Goal: Information Seeking & Learning: Learn about a topic

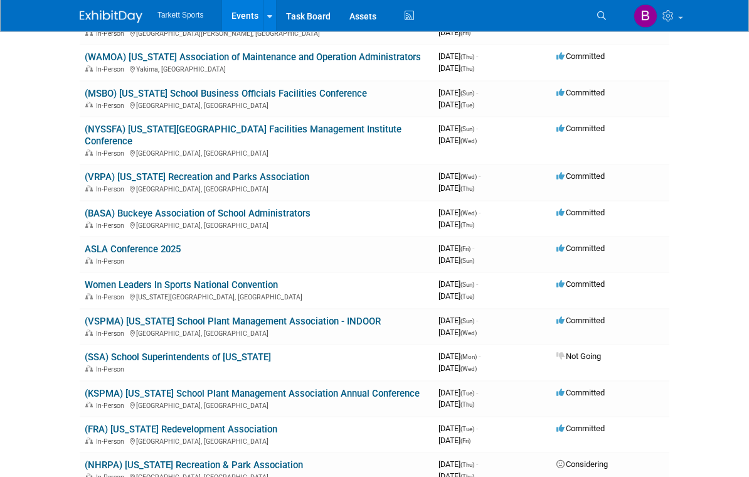
scroll to position [636, 0]
click at [167, 243] on link "ASLA Conference 2025" at bounding box center [133, 248] width 96 height 11
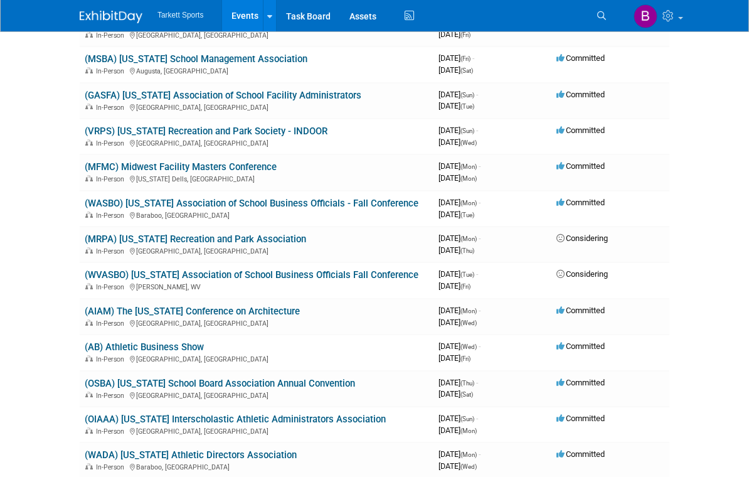
scroll to position [1228, 0]
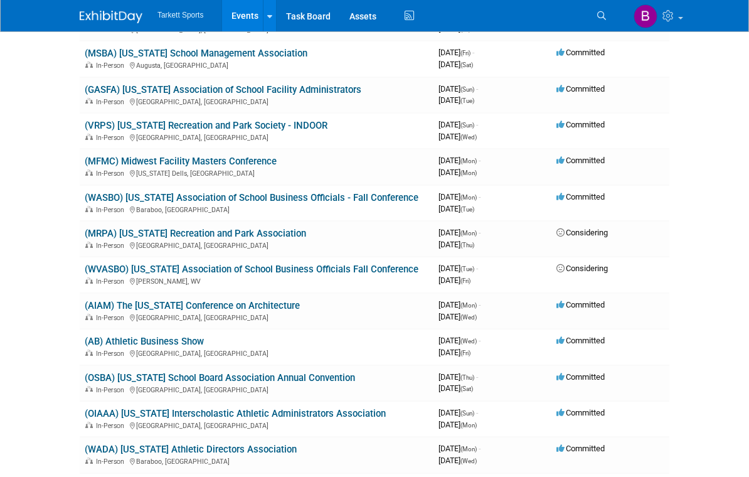
click at [188, 336] on link "(AB) Athletic Business Show" at bounding box center [144, 341] width 119 height 11
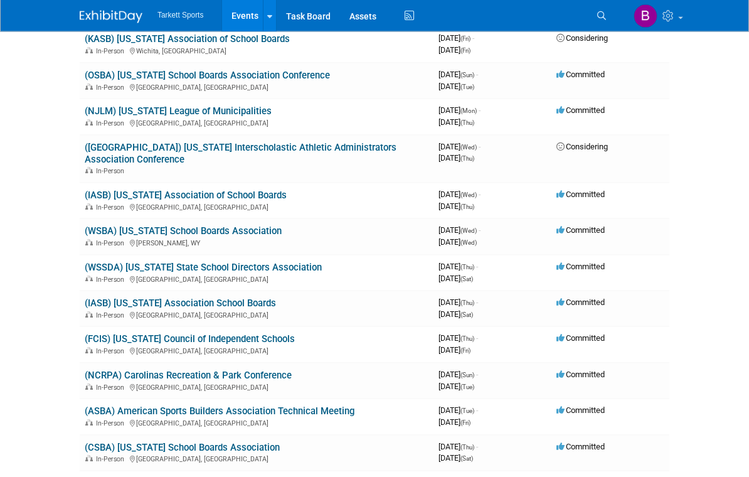
scroll to position [1746, 0]
click at [314, 405] on link "(ASBA) American Sports Builders Association Technical Meeting" at bounding box center [220, 410] width 270 height 11
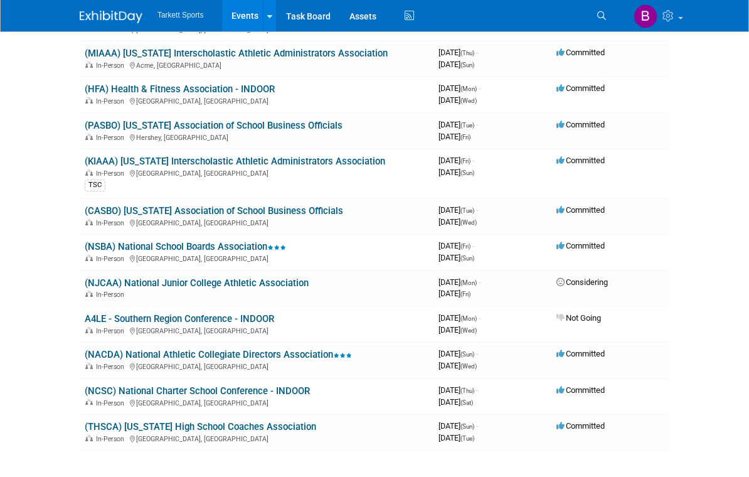
scroll to position [2884, 0]
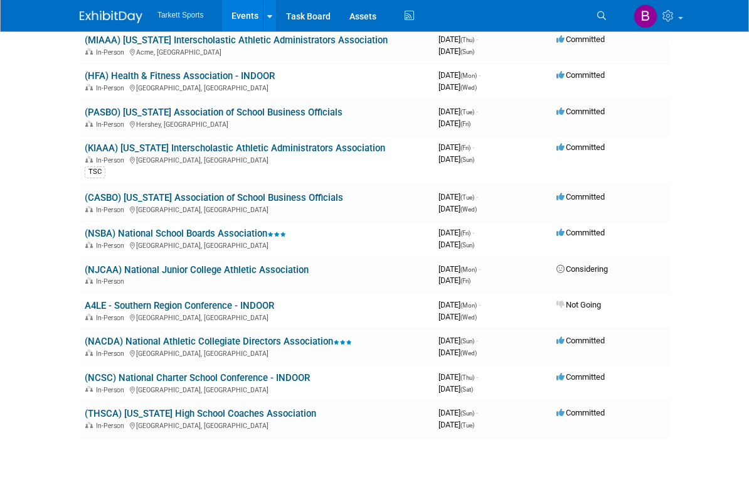
click at [278, 372] on link "(NCSC) National Charter School Conference - INDOOR" at bounding box center [197, 377] width 225 height 11
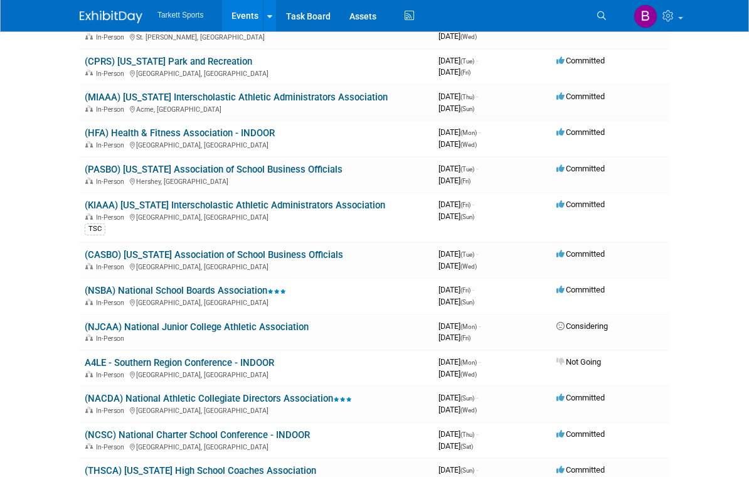
scroll to position [2826, 0]
click at [215, 358] on link "A4LE - Southern Region Conference - INDOOR" at bounding box center [179, 363] width 189 height 11
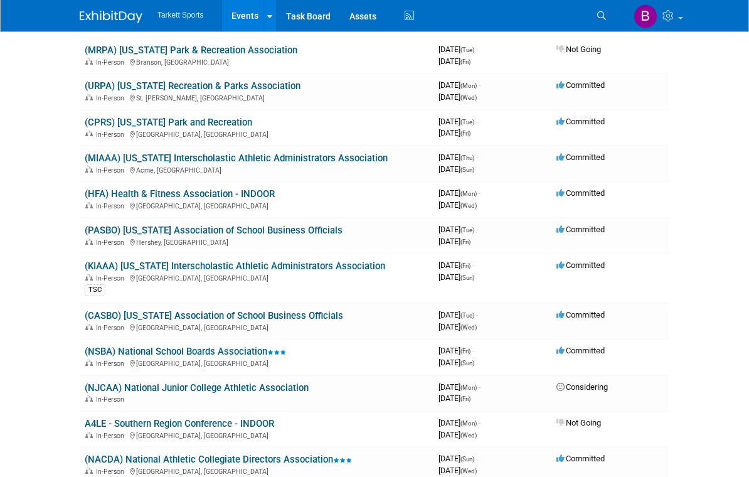
scroll to position [2765, 0]
click at [243, 346] on link "(NSBA) National School Boards Association" at bounding box center [185, 351] width 201 height 11
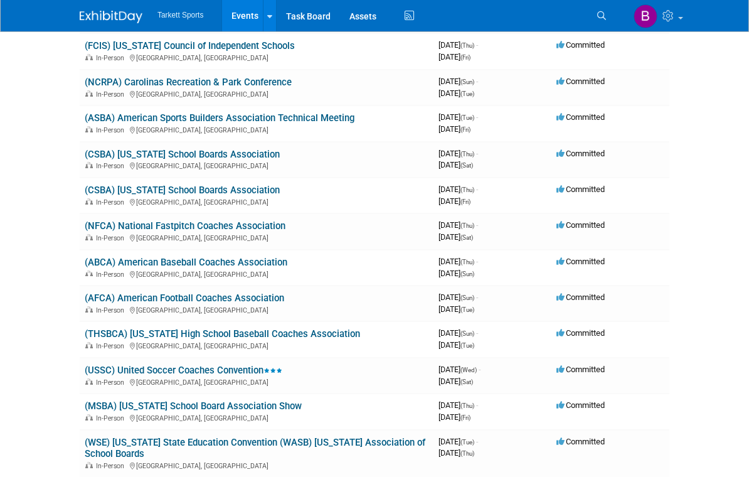
scroll to position [2038, 0]
click at [313, 329] on link "(THSBCA) [US_STATE] High School Baseball Coaches Association" at bounding box center [222, 334] width 275 height 11
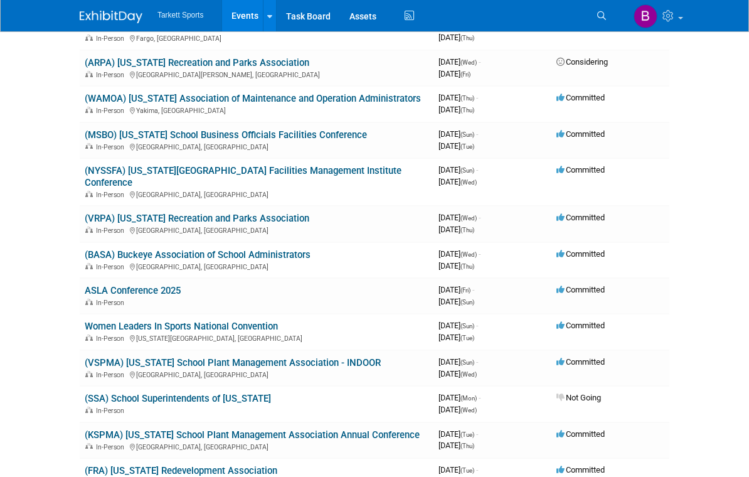
scroll to position [594, 0]
click at [248, 321] on link "Women Leaders In Sports National Convention" at bounding box center [181, 326] width 193 height 11
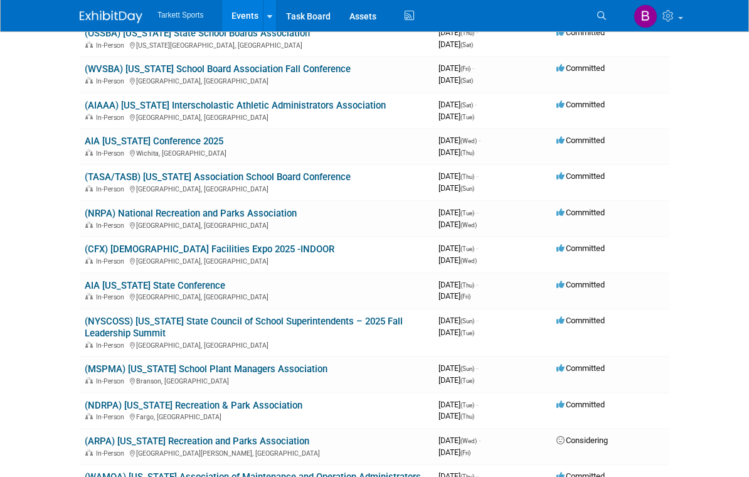
scroll to position [216, 0]
click at [209, 280] on link "AIA [US_STATE] State Conference" at bounding box center [155, 285] width 141 height 11
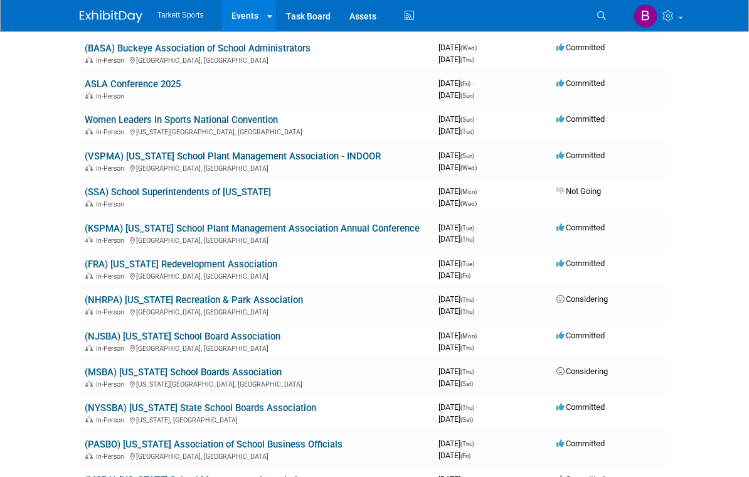
scroll to position [801, 0]
click at [231, 258] on link "(FRA) [US_STATE] Redevelopment Association" at bounding box center [181, 263] width 193 height 11
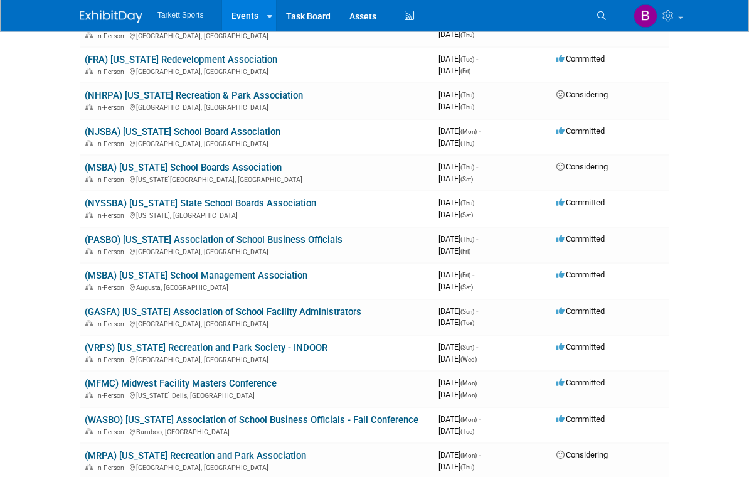
scroll to position [1004, 0]
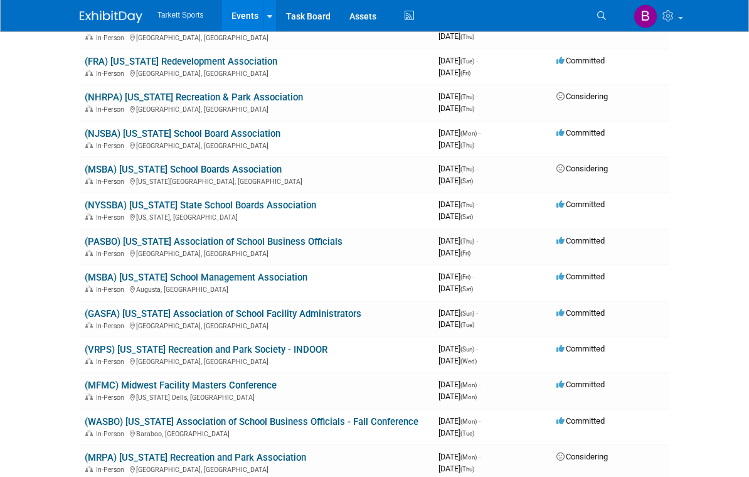
click at [316, 308] on link "(GASFA) [US_STATE] Association of School Facility Administrators" at bounding box center [223, 313] width 277 height 11
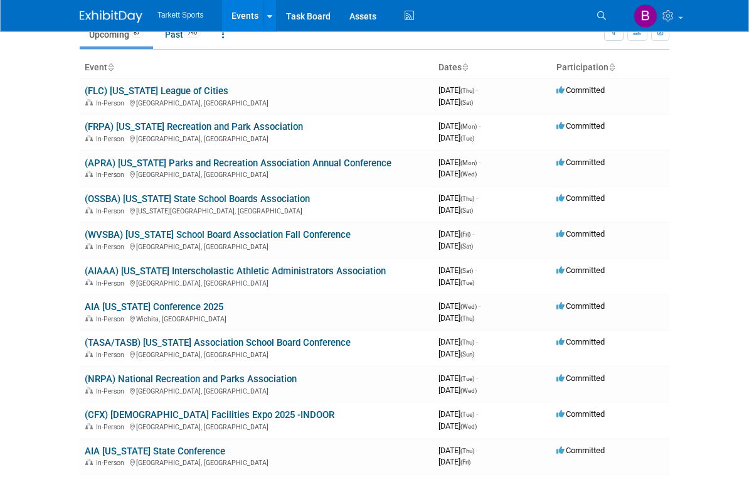
scroll to position [0, 0]
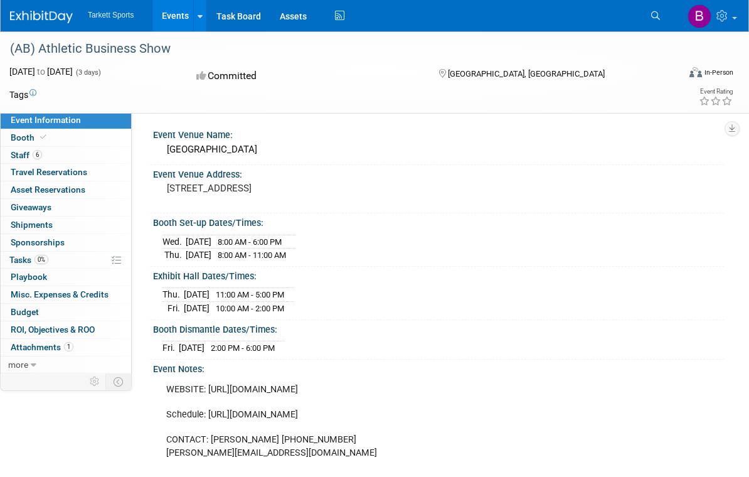
click at [25, 150] on span "Staff 6" at bounding box center [26, 155] width 31 height 10
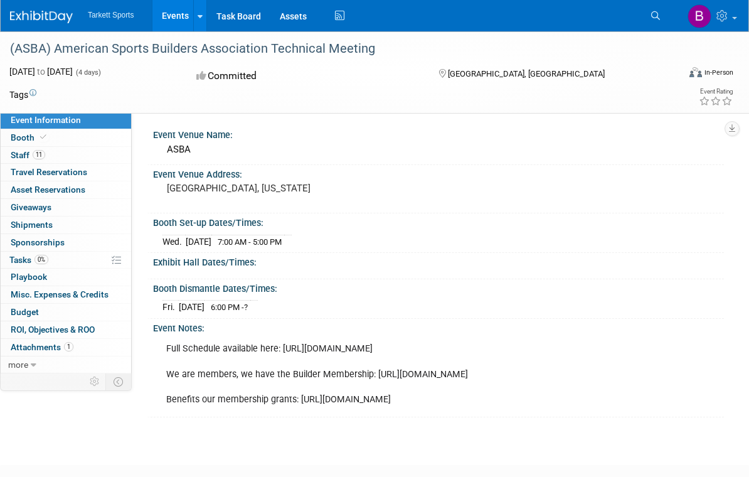
click at [23, 155] on span "Staff 11" at bounding box center [28, 155] width 34 height 10
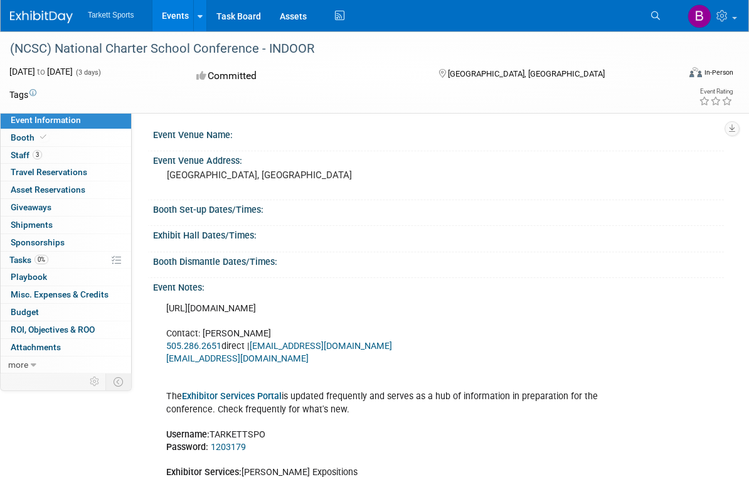
click at [23, 156] on span "Staff 3" at bounding box center [26, 155] width 31 height 10
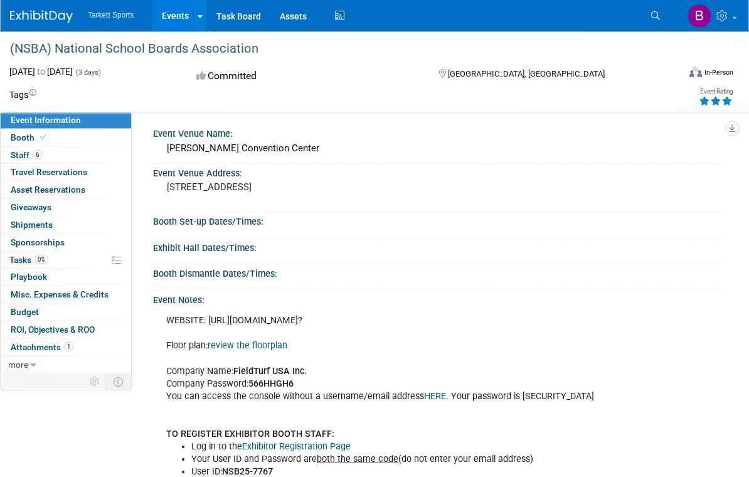
scroll to position [1, 0]
click at [26, 147] on link "6 Staff 6" at bounding box center [66, 155] width 130 height 17
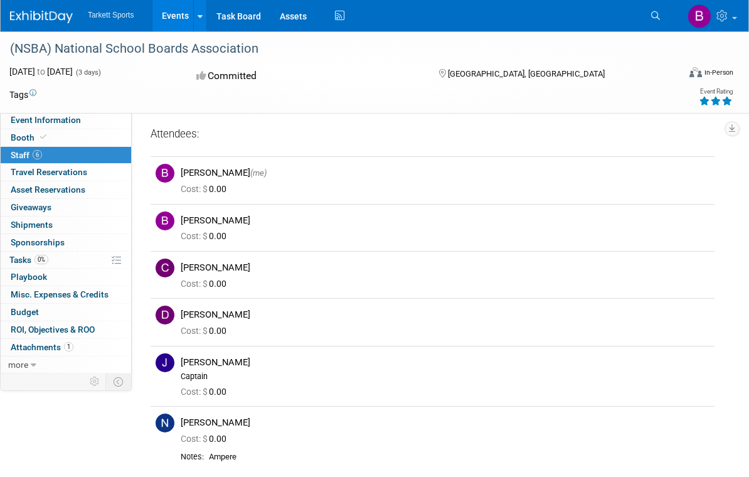
scroll to position [0, 0]
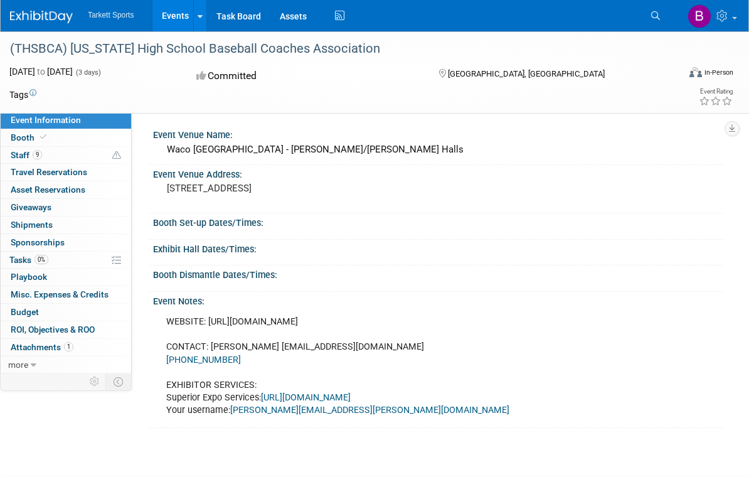
click at [25, 151] on span "Staff 9" at bounding box center [26, 155] width 31 height 10
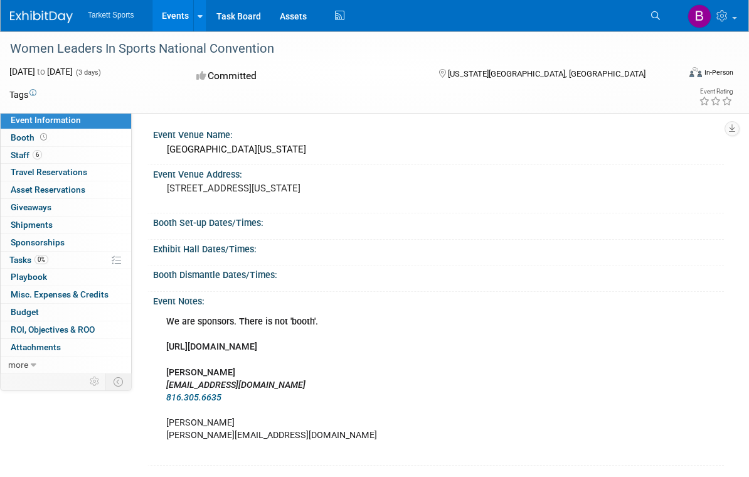
click at [28, 152] on span "Staff 6" at bounding box center [26, 155] width 31 height 10
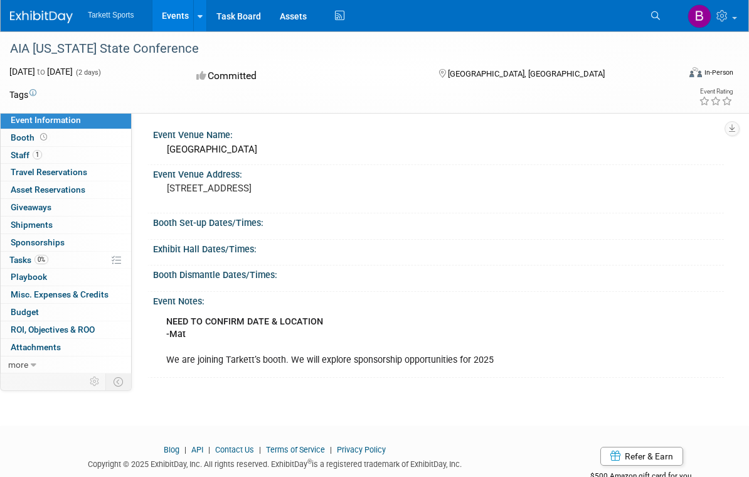
click at [24, 154] on span "Staff 1" at bounding box center [26, 155] width 31 height 10
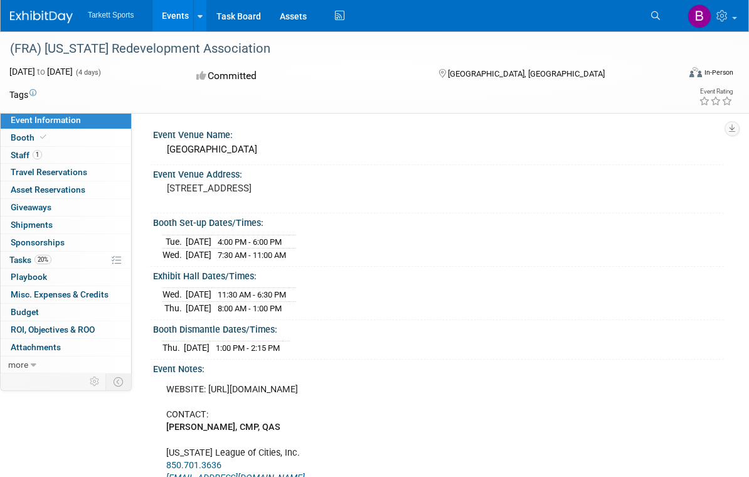
click at [22, 158] on span "Staff 1" at bounding box center [26, 155] width 31 height 10
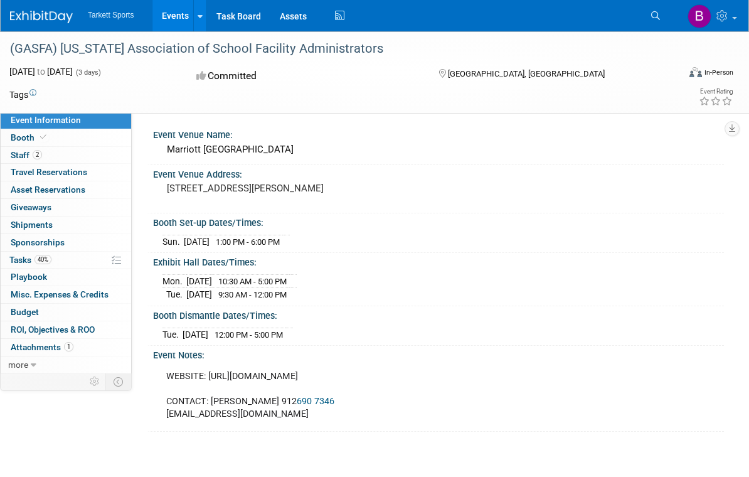
click at [27, 151] on span "Staff 2" at bounding box center [26, 155] width 31 height 10
